Goal: Task Accomplishment & Management: Manage account settings

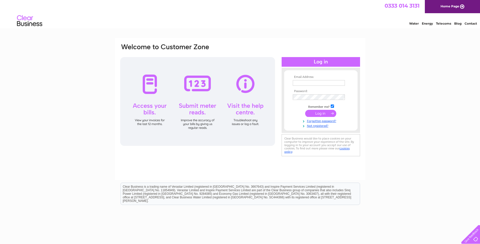
type input "info@lrs-uk.com"
click at [326, 114] on input "submit" at bounding box center [320, 113] width 31 height 7
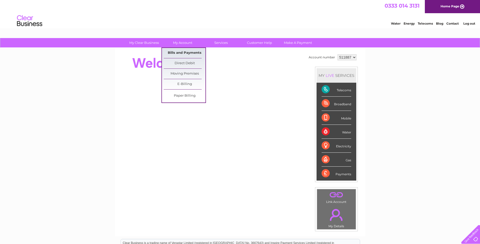
drag, startPoint x: 186, startPoint y: 53, endPoint x: 194, endPoint y: 53, distance: 8.6
click at [186, 53] on link "Bills and Payments" at bounding box center [185, 53] width 42 height 10
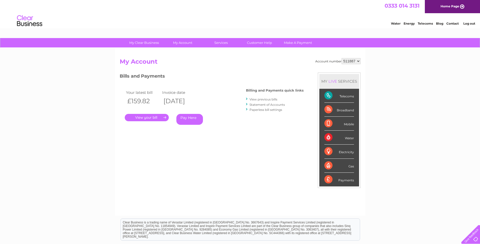
click at [156, 115] on link "." at bounding box center [147, 117] width 44 height 7
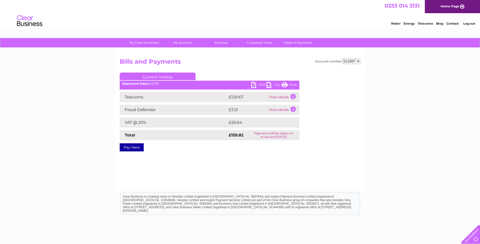
click at [259, 85] on link "PDF" at bounding box center [258, 85] width 15 height 7
